Goal: Transaction & Acquisition: Purchase product/service

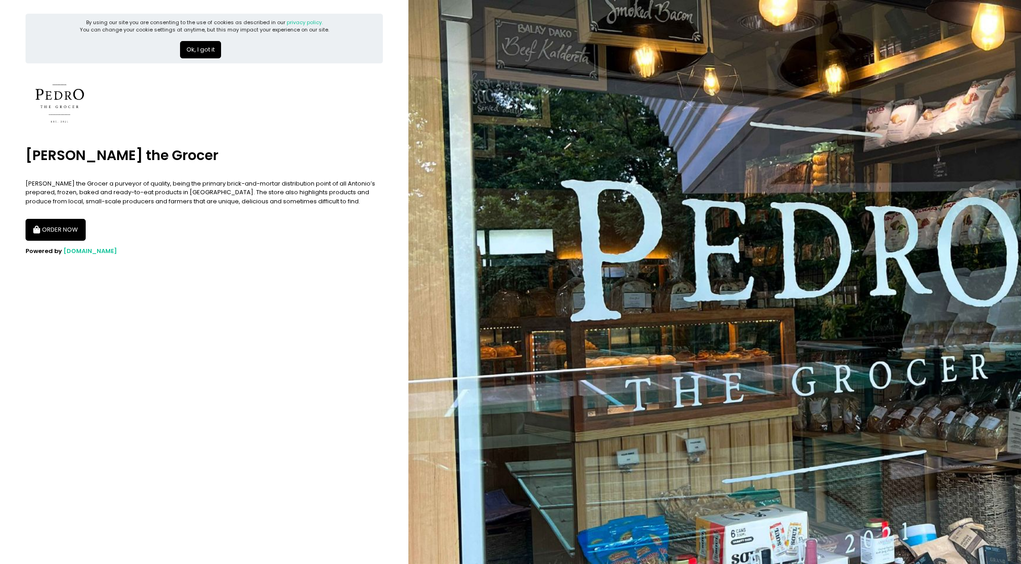
click at [57, 233] on button "ORDER NOW" at bounding box center [56, 230] width 60 height 22
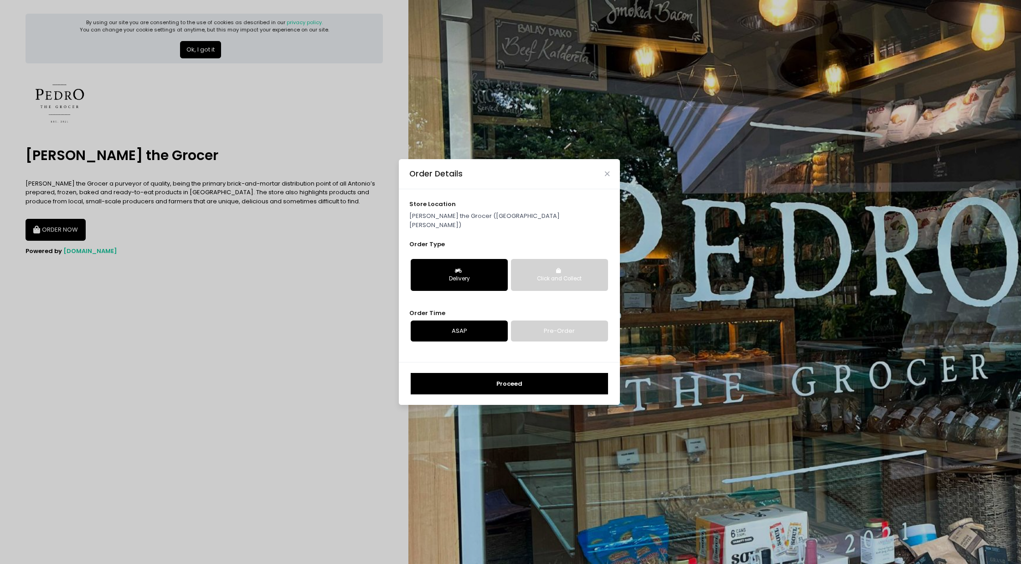
click at [474, 275] on div "Delivery" at bounding box center [459, 279] width 84 height 8
click at [464, 275] on div "Delivery" at bounding box center [459, 279] width 84 height 8
click at [457, 325] on link "ASAP" at bounding box center [458, 330] width 97 height 21
click at [551, 324] on link "Pre-Order" at bounding box center [559, 330] width 97 height 21
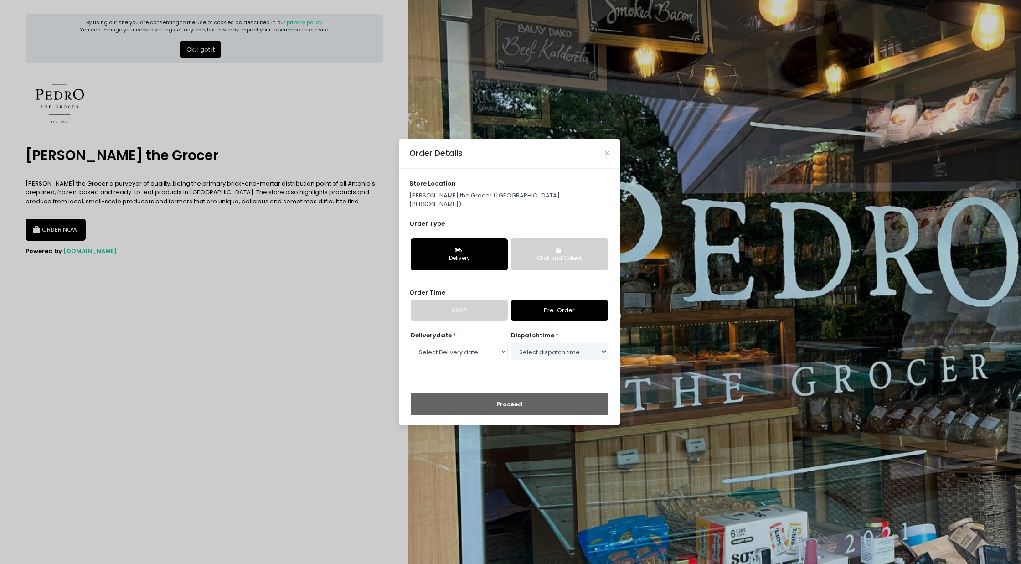
select select "[DATE]"
click at [561, 344] on select "Select dispatch time 06:00 PM - 06:30 PM" at bounding box center [559, 351] width 97 height 17
select select "18:00"
click at [511, 343] on select "Select dispatch time 06:00 PM - 06:30 PM" at bounding box center [559, 351] width 97 height 17
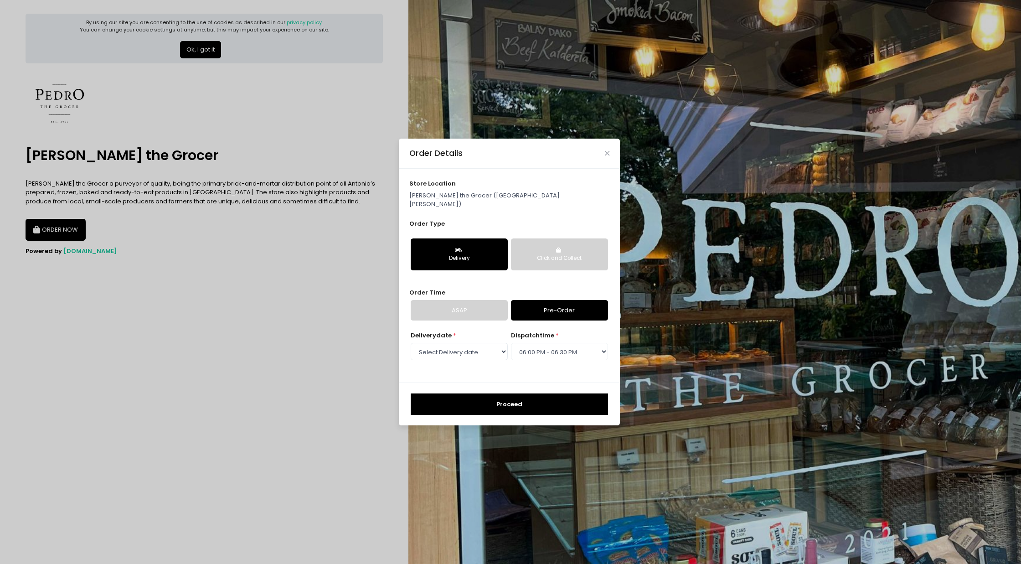
click at [511, 399] on button "Proceed" at bounding box center [508, 404] width 197 height 22
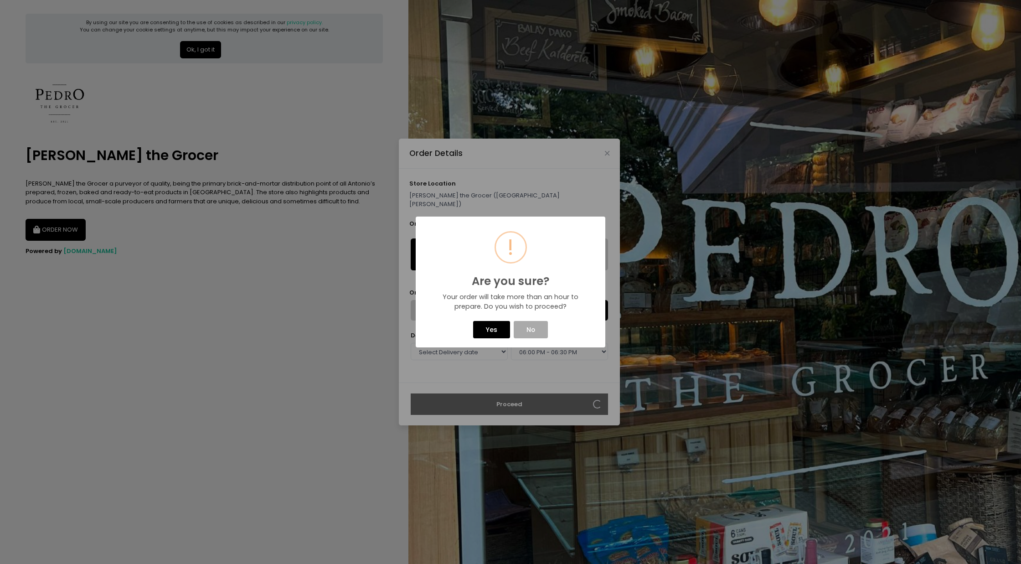
click at [493, 322] on button "Yes" at bounding box center [491, 329] width 36 height 17
